Goal: Download file/media

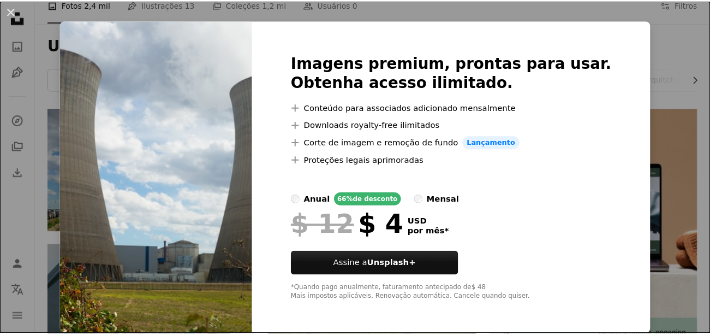
scroll to position [16, 0]
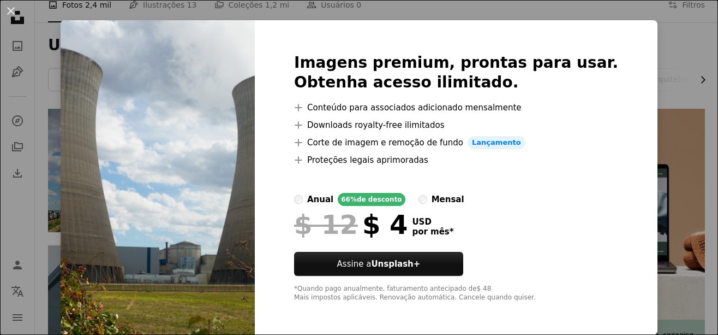
click at [687, 69] on div "An X shape Imagens premium, prontas para usar. Obtenha acesso ilimitado. A plus…" at bounding box center [359, 167] width 718 height 335
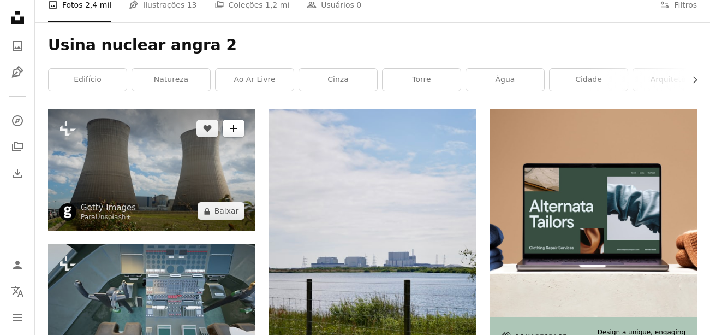
click at [237, 124] on icon "A plus sign" at bounding box center [233, 128] width 9 height 9
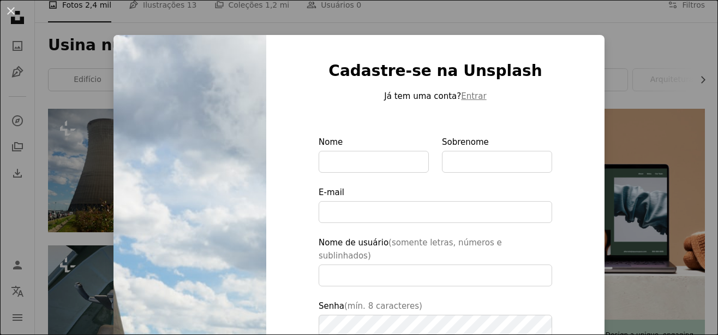
drag, startPoint x: 715, startPoint y: 94, endPoint x: 695, endPoint y: 93, distance: 19.7
click at [614, 71] on div "An X shape Cadastre-se na Unsplash Já tem uma conta? Entrar Nome Sobrenome E-ma…" at bounding box center [359, 167] width 718 height 335
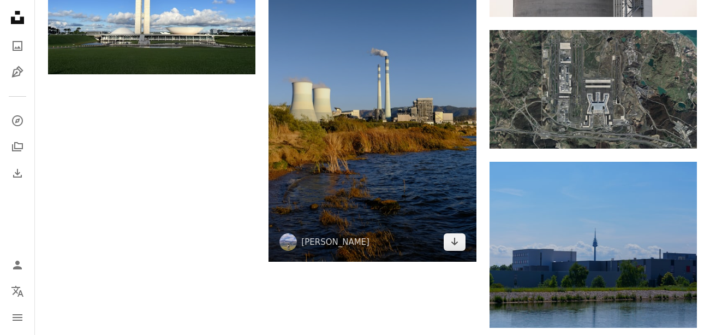
scroll to position [1365, 0]
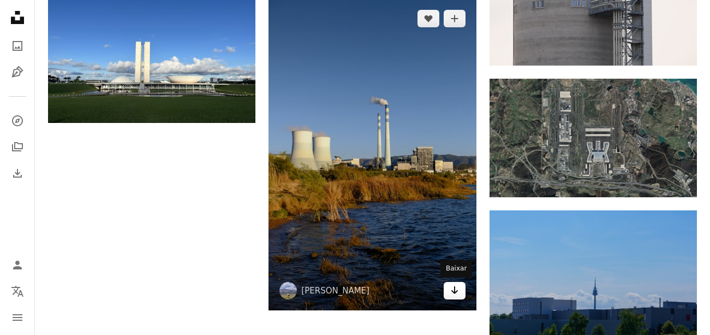
click at [456, 296] on icon "Arrow pointing down" at bounding box center [454, 289] width 9 height 13
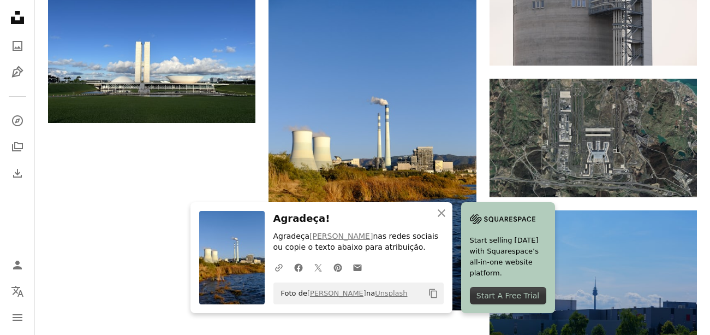
click at [497, 293] on div "Start A Free Trial" at bounding box center [508, 295] width 76 height 17
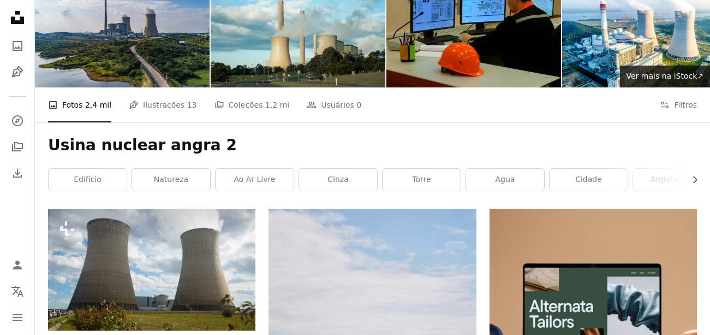
scroll to position [0, 0]
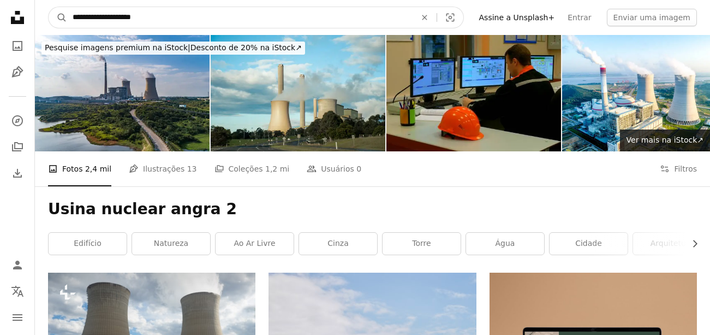
click at [257, 16] on input "**********" at bounding box center [240, 17] width 346 height 21
